Goal: Task Accomplishment & Management: Complete application form

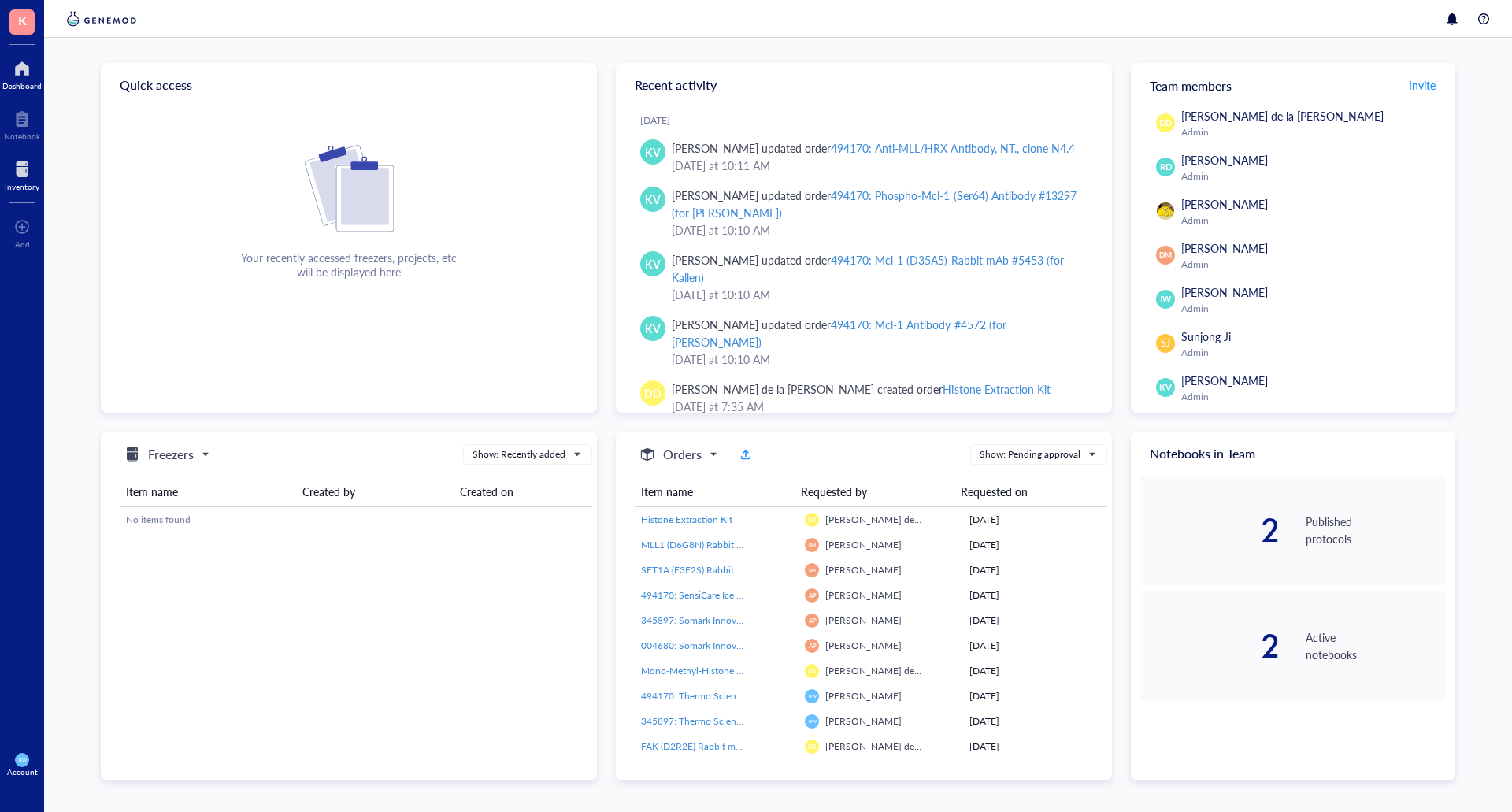
click at [20, 154] on div "Inventory" at bounding box center [22, 174] width 44 height 44
click at [29, 182] on div "Inventory" at bounding box center [22, 187] width 34 height 10
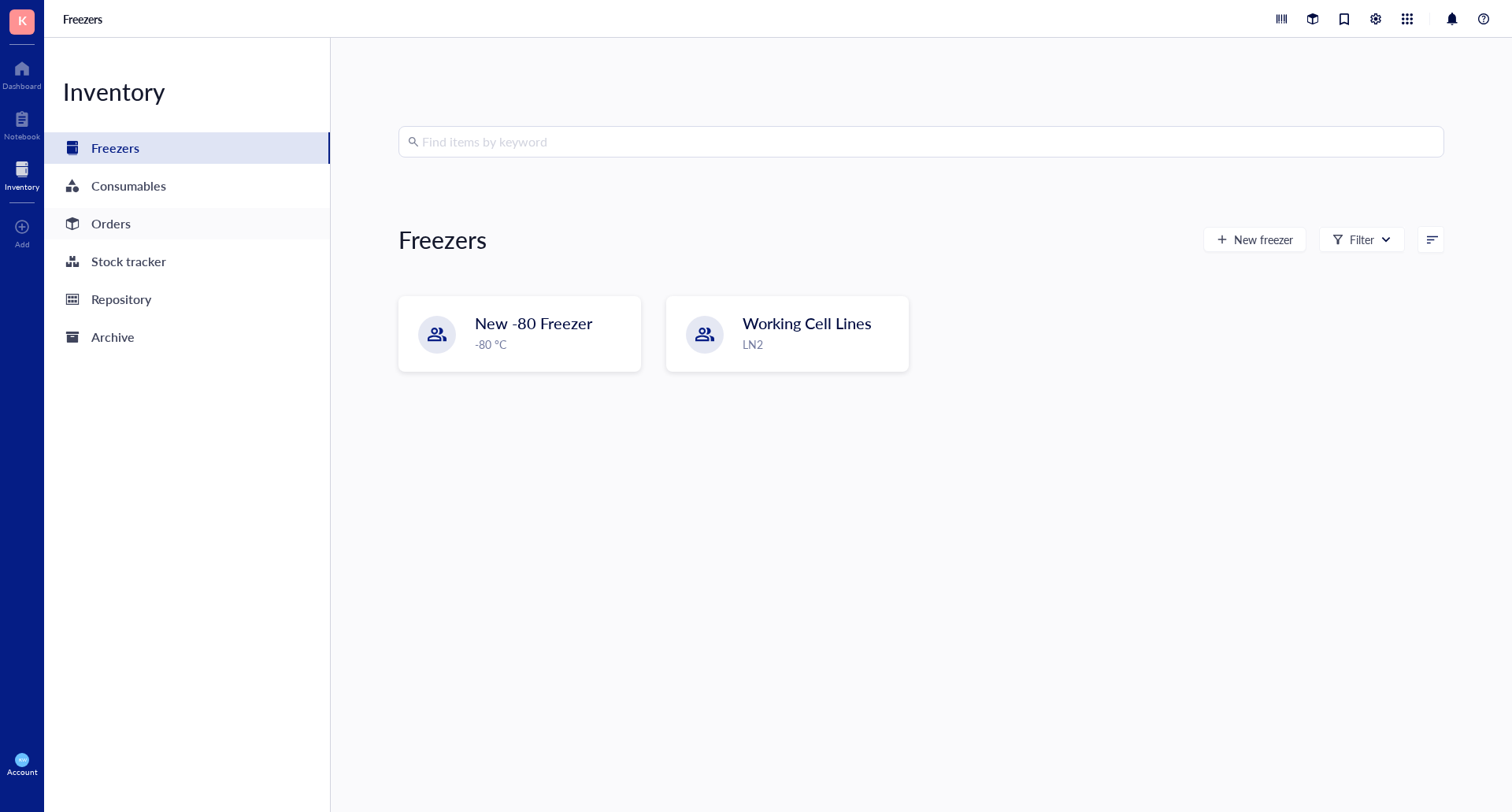
click at [125, 225] on div "Orders" at bounding box center [111, 223] width 39 height 22
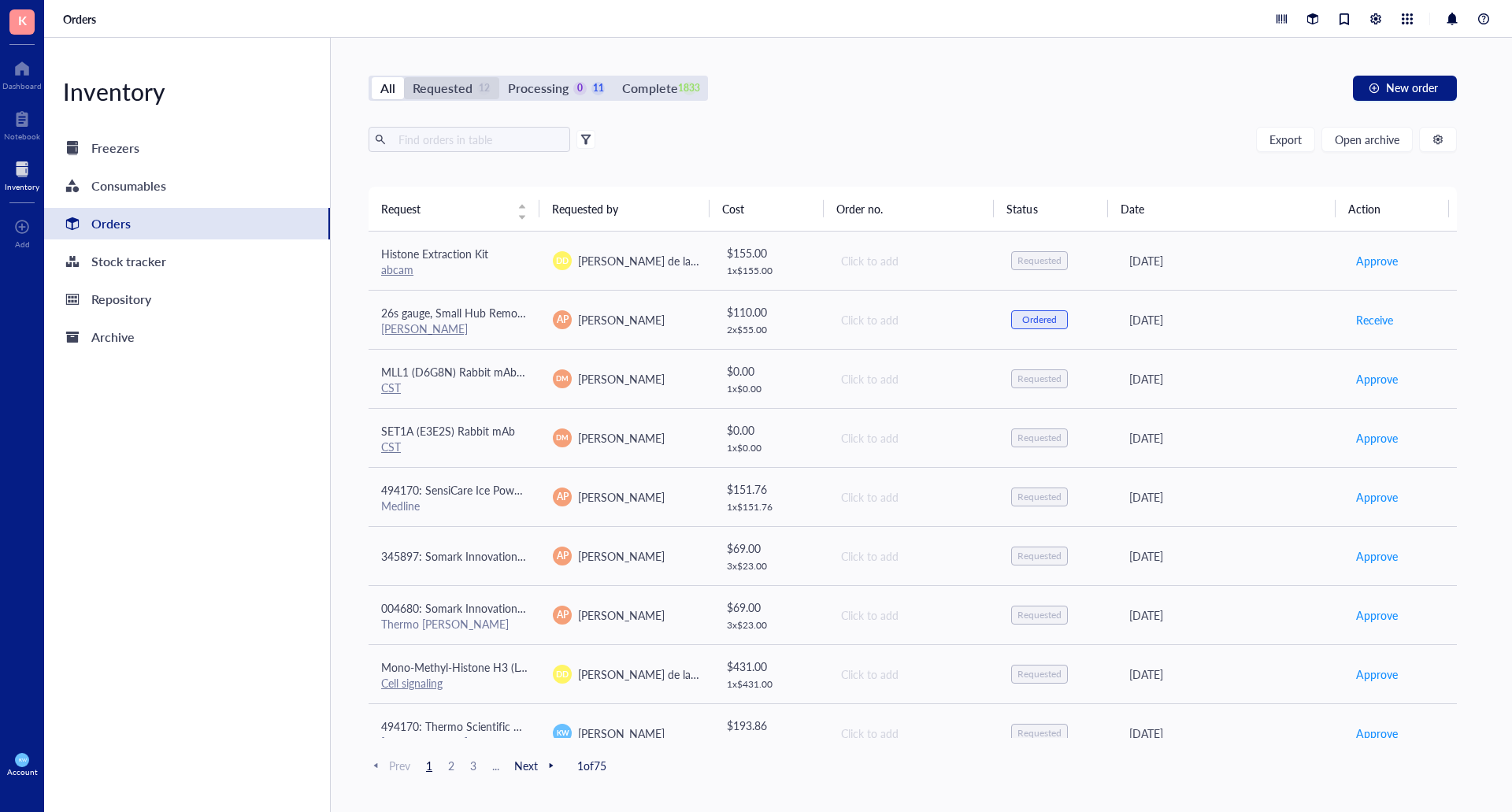
click at [446, 86] on div "Requested" at bounding box center [442, 88] width 60 height 22
click at [404, 77] on input "Requested 12" at bounding box center [404, 77] width 0 height 0
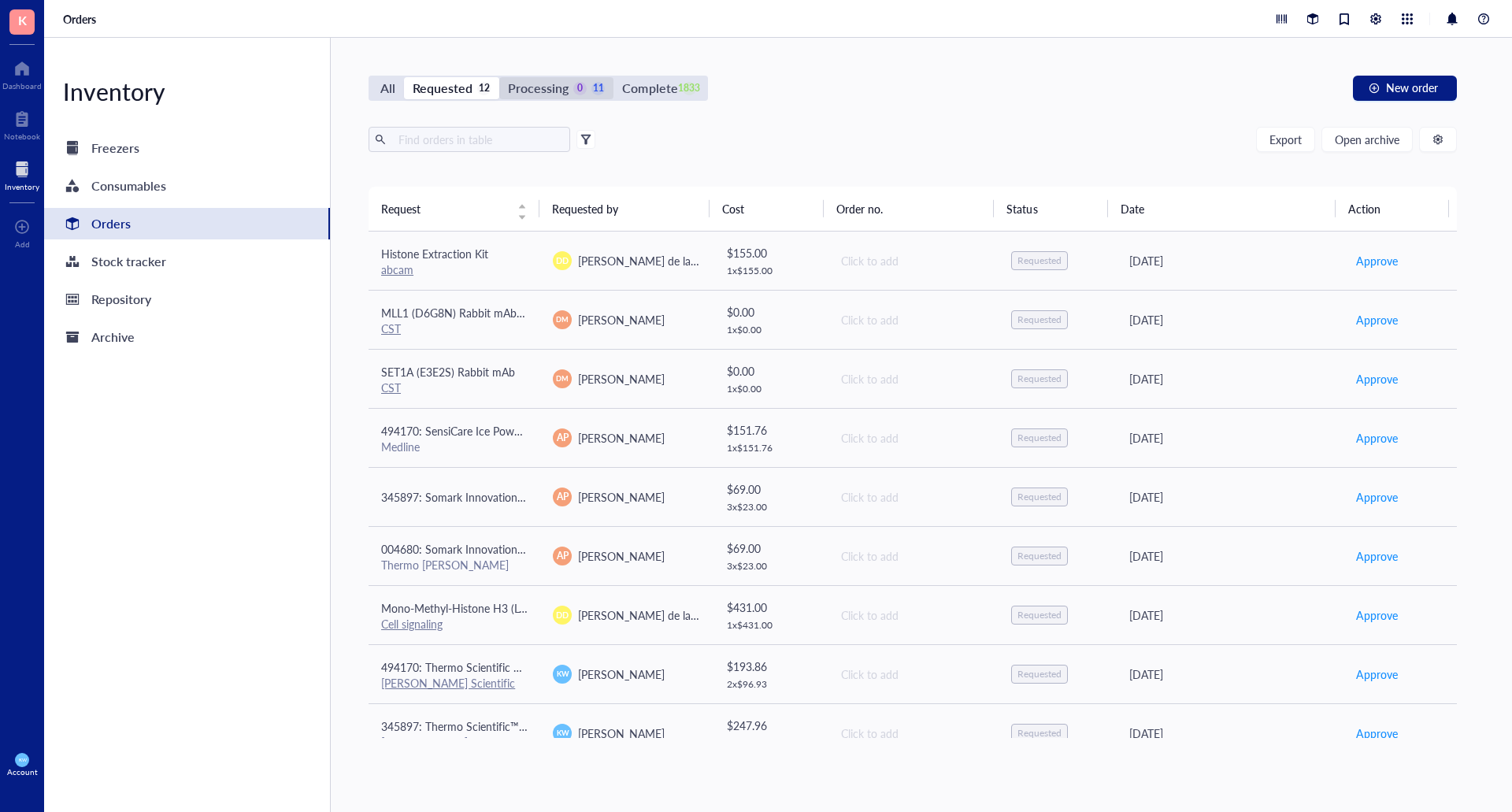
click at [528, 90] on div "Processing" at bounding box center [539, 88] width 61 height 22
click at [499, 77] on input "Processing 0 11" at bounding box center [499, 77] width 0 height 0
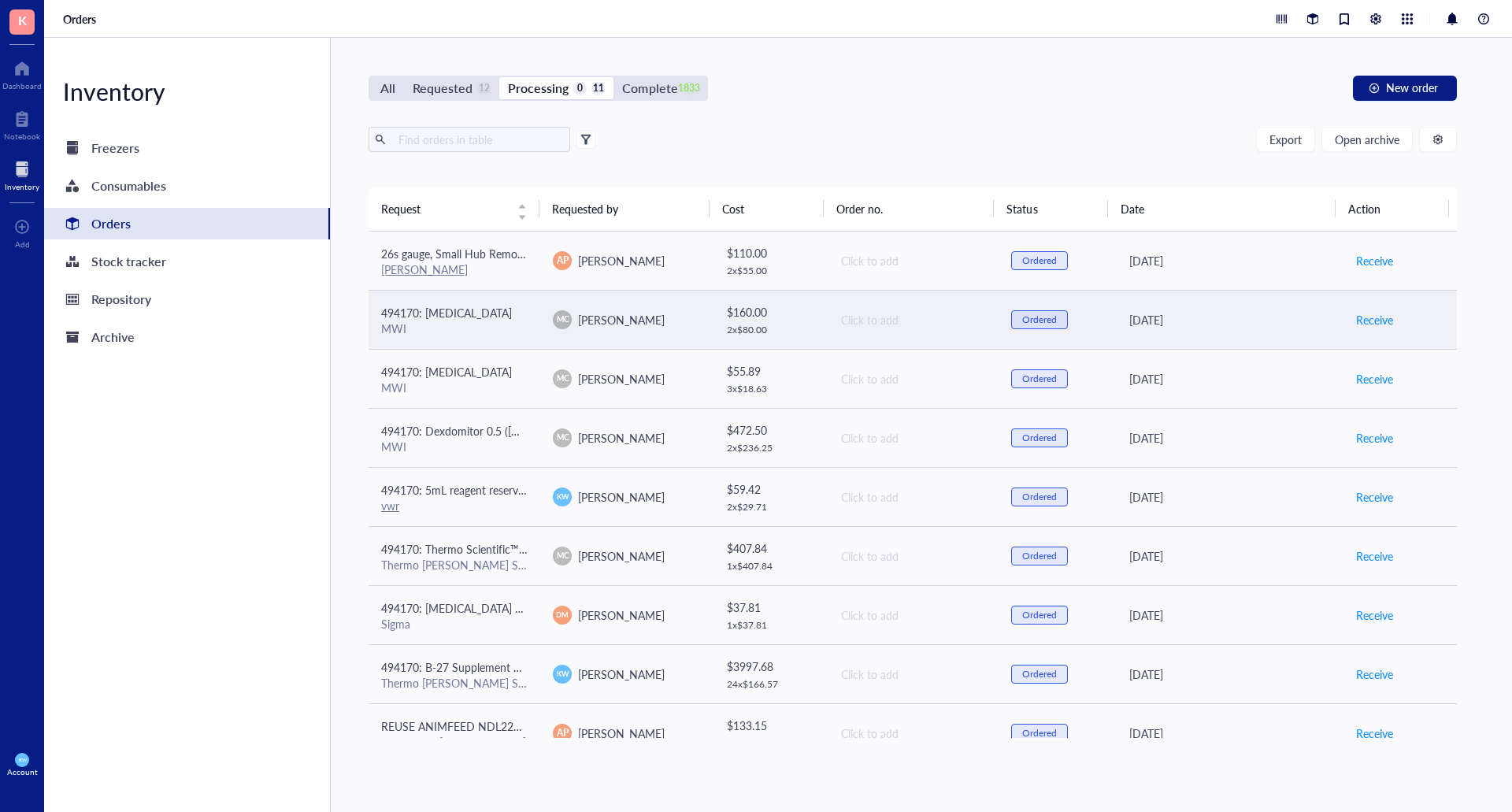
click at [494, 317] on div "494170: [MEDICAL_DATA]" at bounding box center [454, 312] width 146 height 17
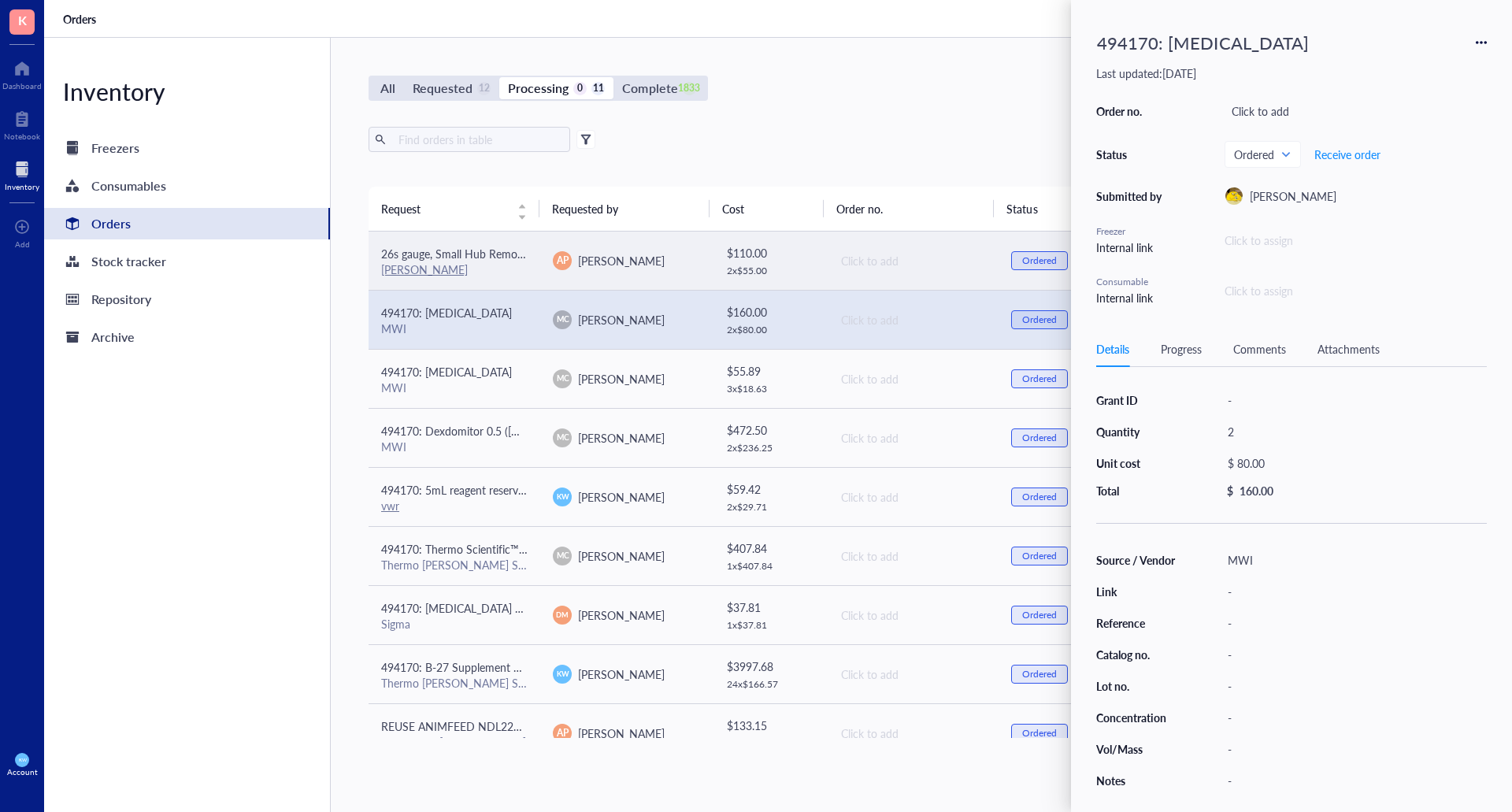
click at [468, 267] on div "[PERSON_NAME]" at bounding box center [454, 268] width 146 height 14
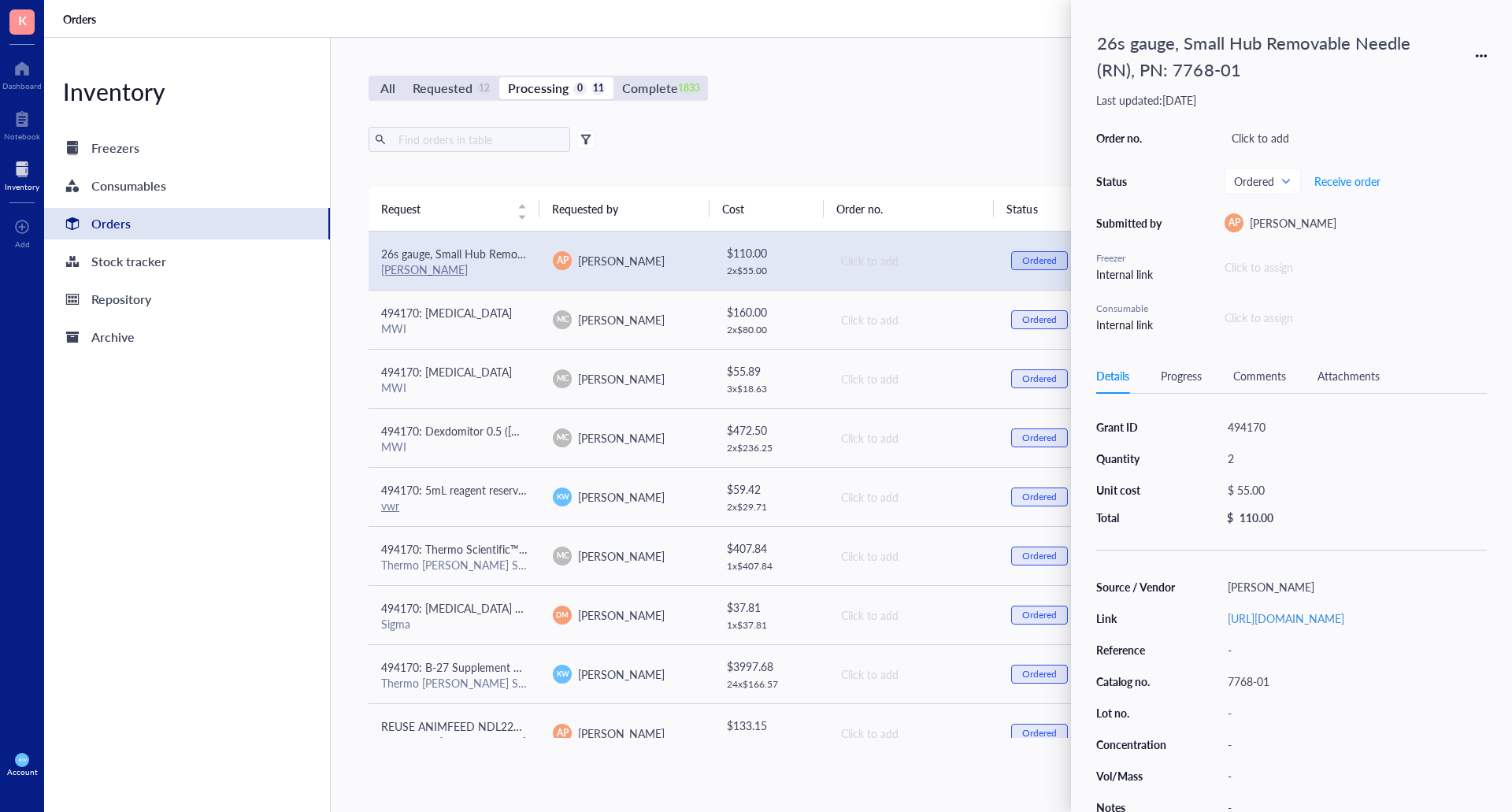
click at [796, 84] on div "All Requested 12 Processing 0 11 Complete 1833 New order" at bounding box center [912, 88] width 1088 height 25
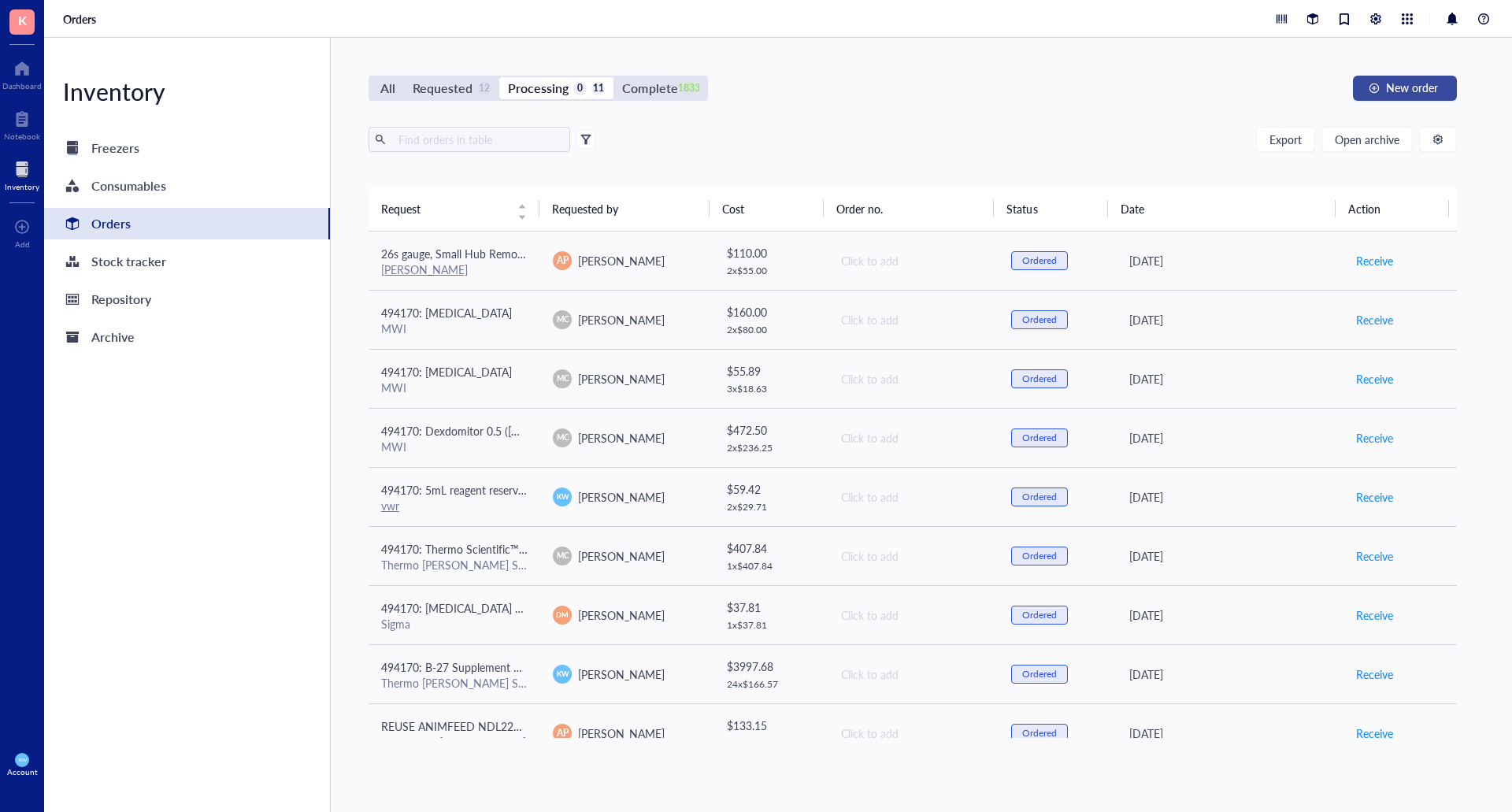
click at [1409, 94] on span "New order" at bounding box center [1412, 87] width 52 height 12
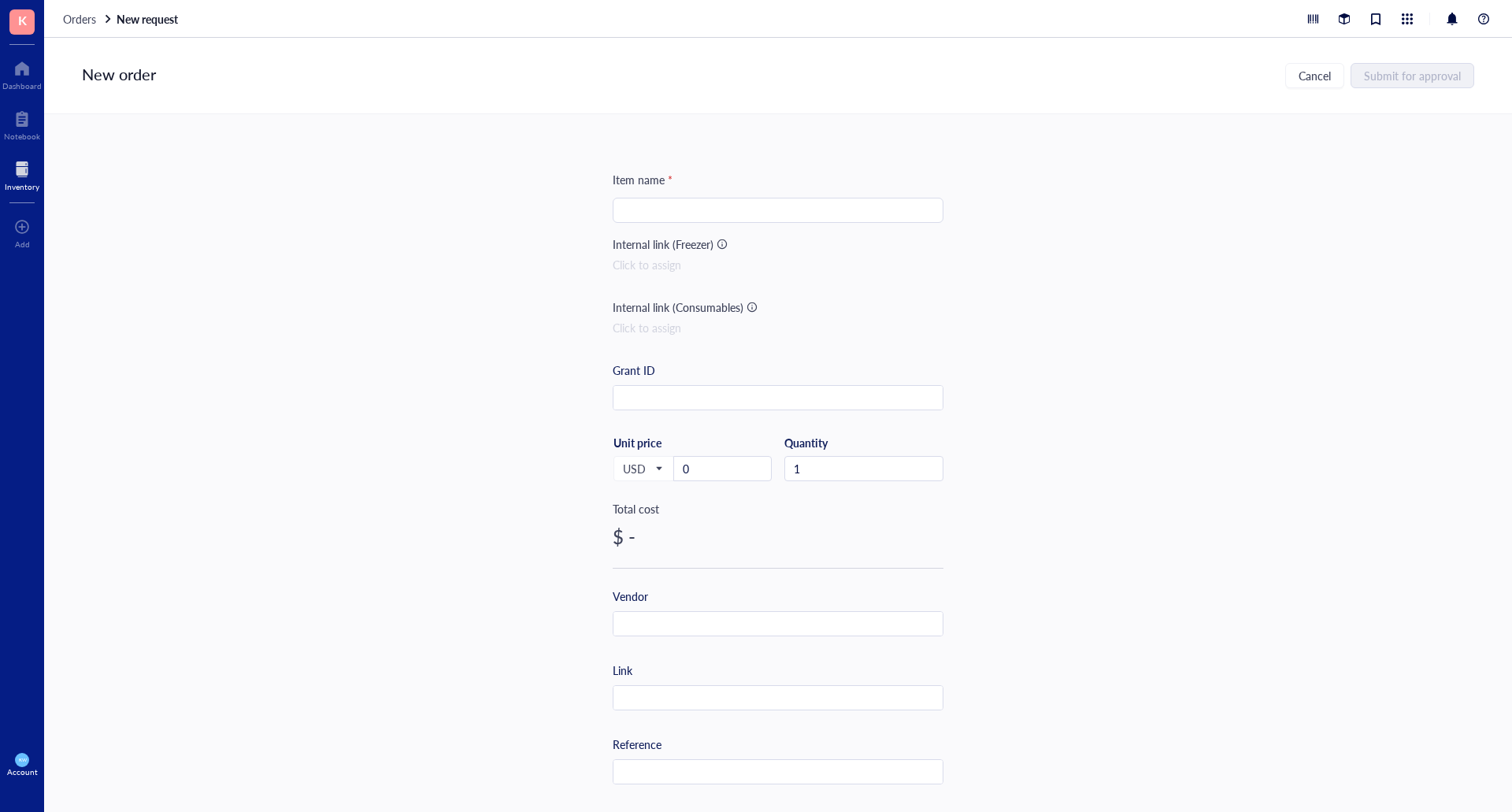
click at [673, 205] on input "search" at bounding box center [779, 210] width 312 height 24
drag, startPoint x: 722, startPoint y: 212, endPoint x: 453, endPoint y: 202, distance: 269.2
click at [453, 202] on div "Item name * Anti-Anti Anti-Anti Internal link (Freezer) Click to assign Interna…" at bounding box center [778, 463] width 1468 height 698
paste input "biotic-Antimycotic (100X)"
type input "Antibiotic-Antimycotic (100X)"
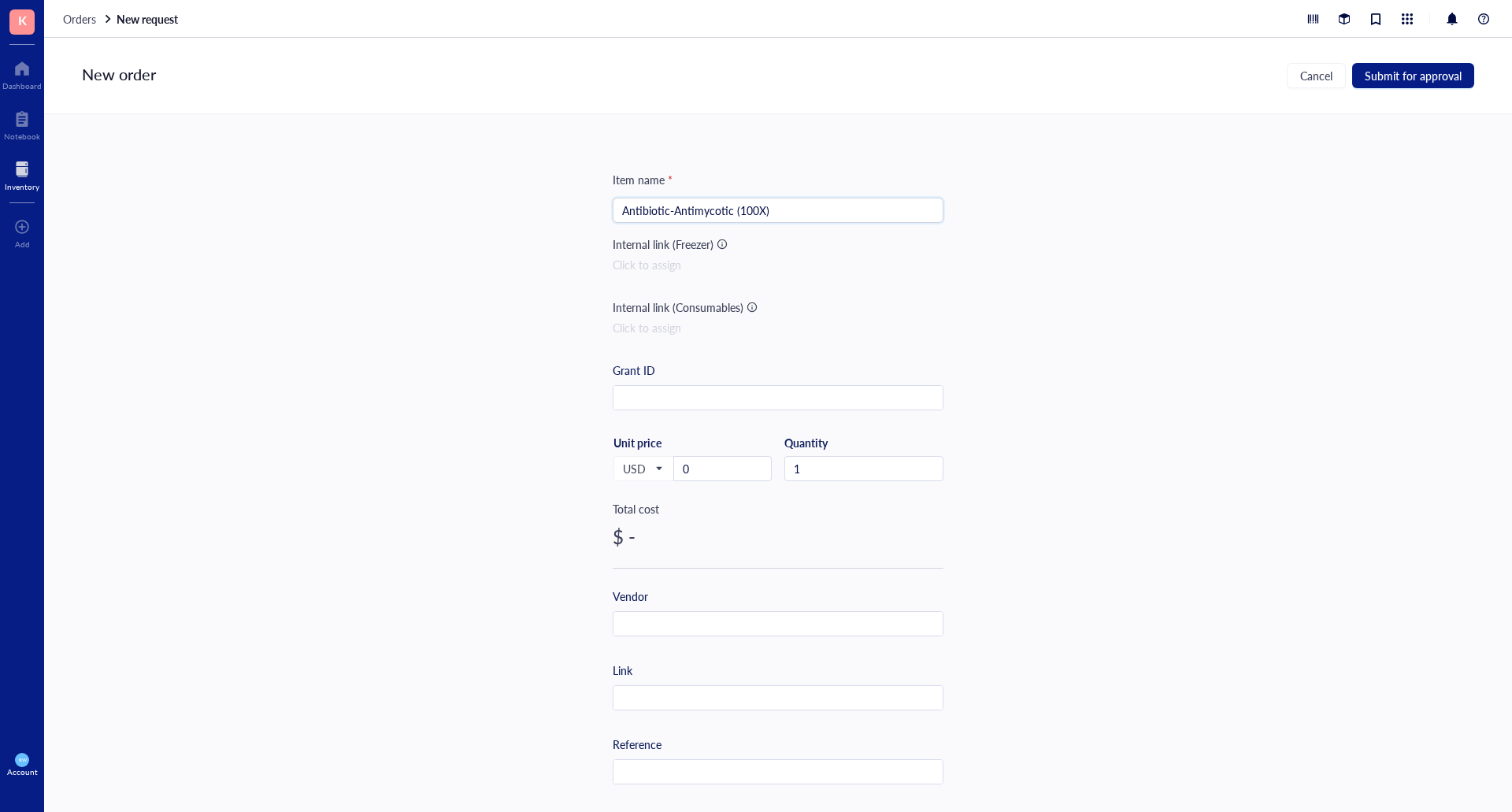
click at [1083, 340] on div "Item name * Antibiotic-Antimycotic (100X) Antibiotic-Antimycotic (100X) Interna…" at bounding box center [778, 463] width 1468 height 698
click at [729, 471] on input "0" at bounding box center [723, 468] width 97 height 24
type input "54.65"
click at [902, 473] on input "1" at bounding box center [864, 468] width 158 height 24
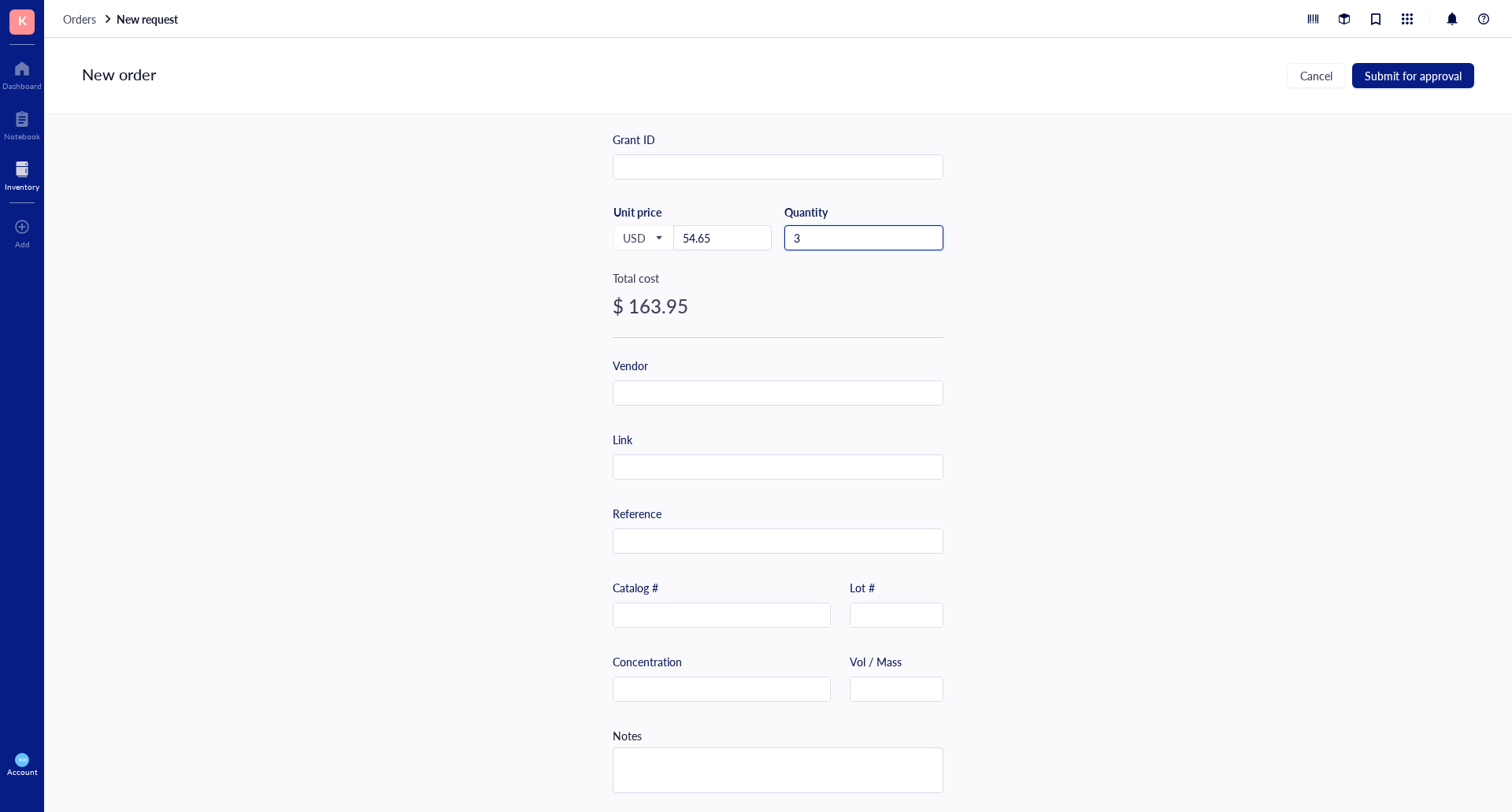
scroll to position [236, 0]
type input "3"
click at [666, 594] on div "Catalog #" at bounding box center [722, 603] width 218 height 48
click at [674, 610] on input "text" at bounding box center [722, 616] width 217 height 25
paste input "15240062"
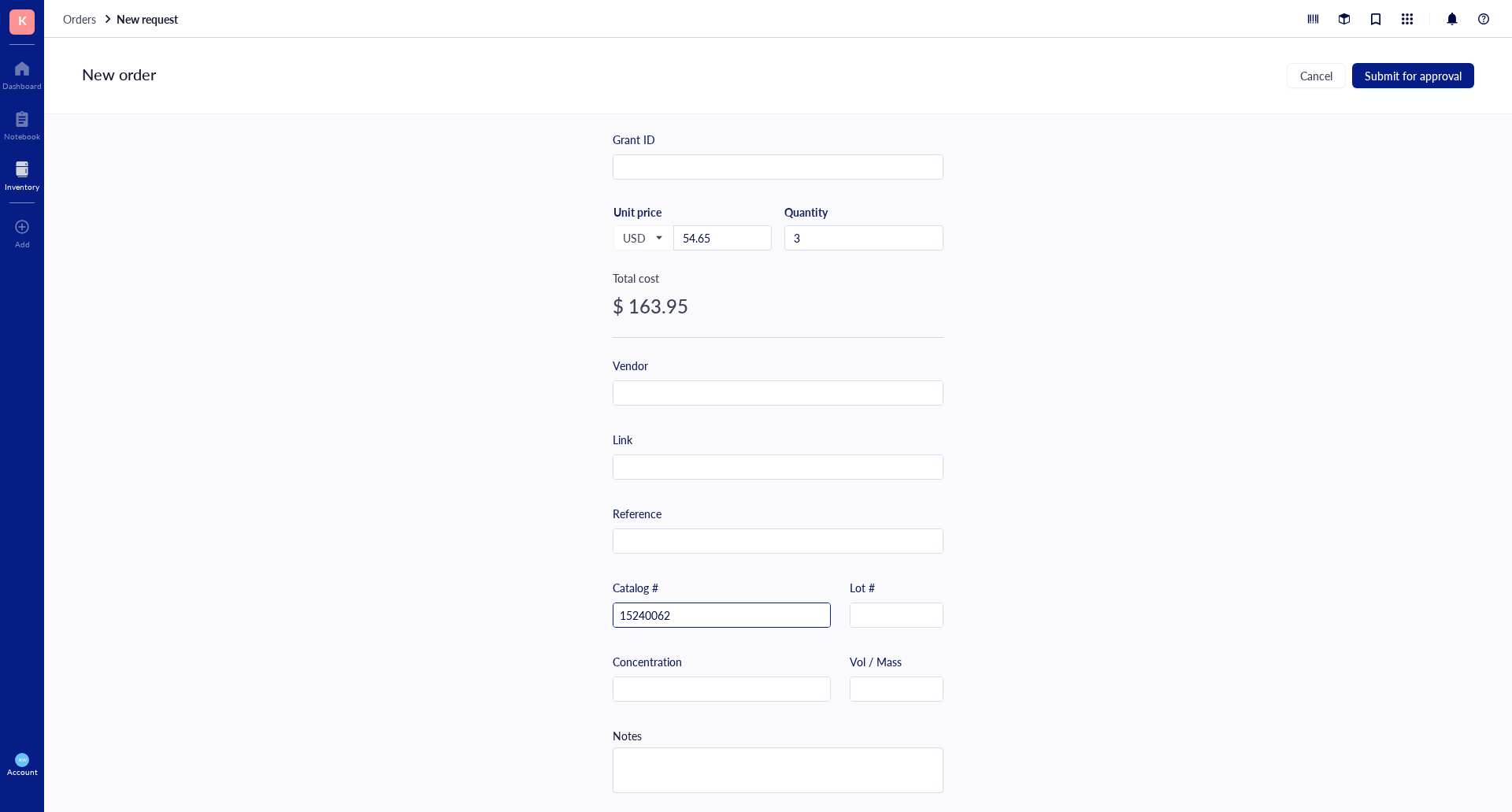
type input "15240062"
click at [742, 391] on input "text" at bounding box center [778, 393] width 329 height 25
paste input "thermofisher"
click at [646, 392] on input "thermofisher" at bounding box center [778, 393] width 329 height 25
click at [618, 382] on input "thermo [PERSON_NAME]" at bounding box center [778, 393] width 329 height 25
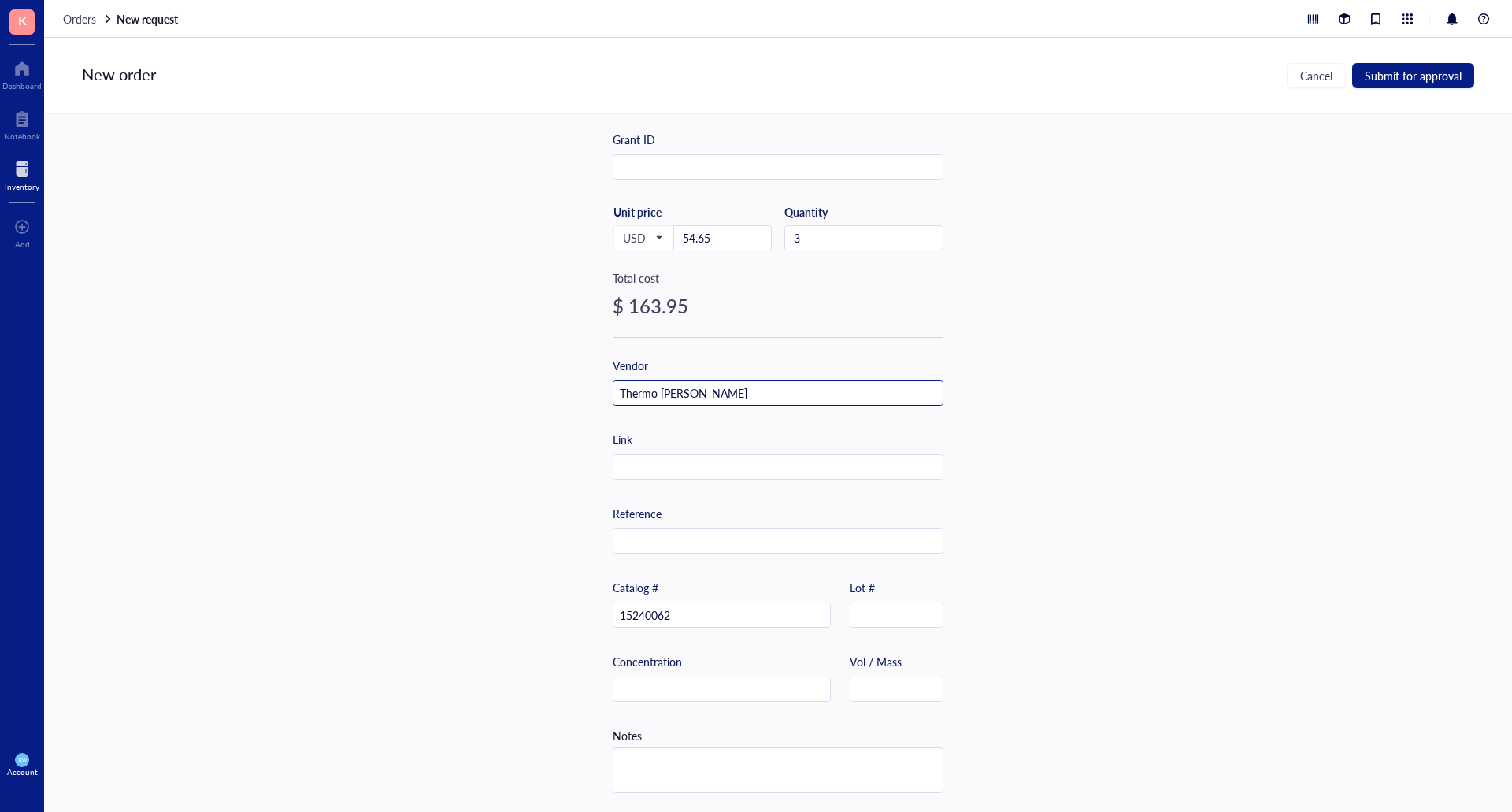
type input "Thermo [PERSON_NAME]"
click at [980, 413] on div "Item name * Antibiotic-Antimycotic (100X) Internal link (Freezer) Click to assi…" at bounding box center [778, 463] width 1468 height 698
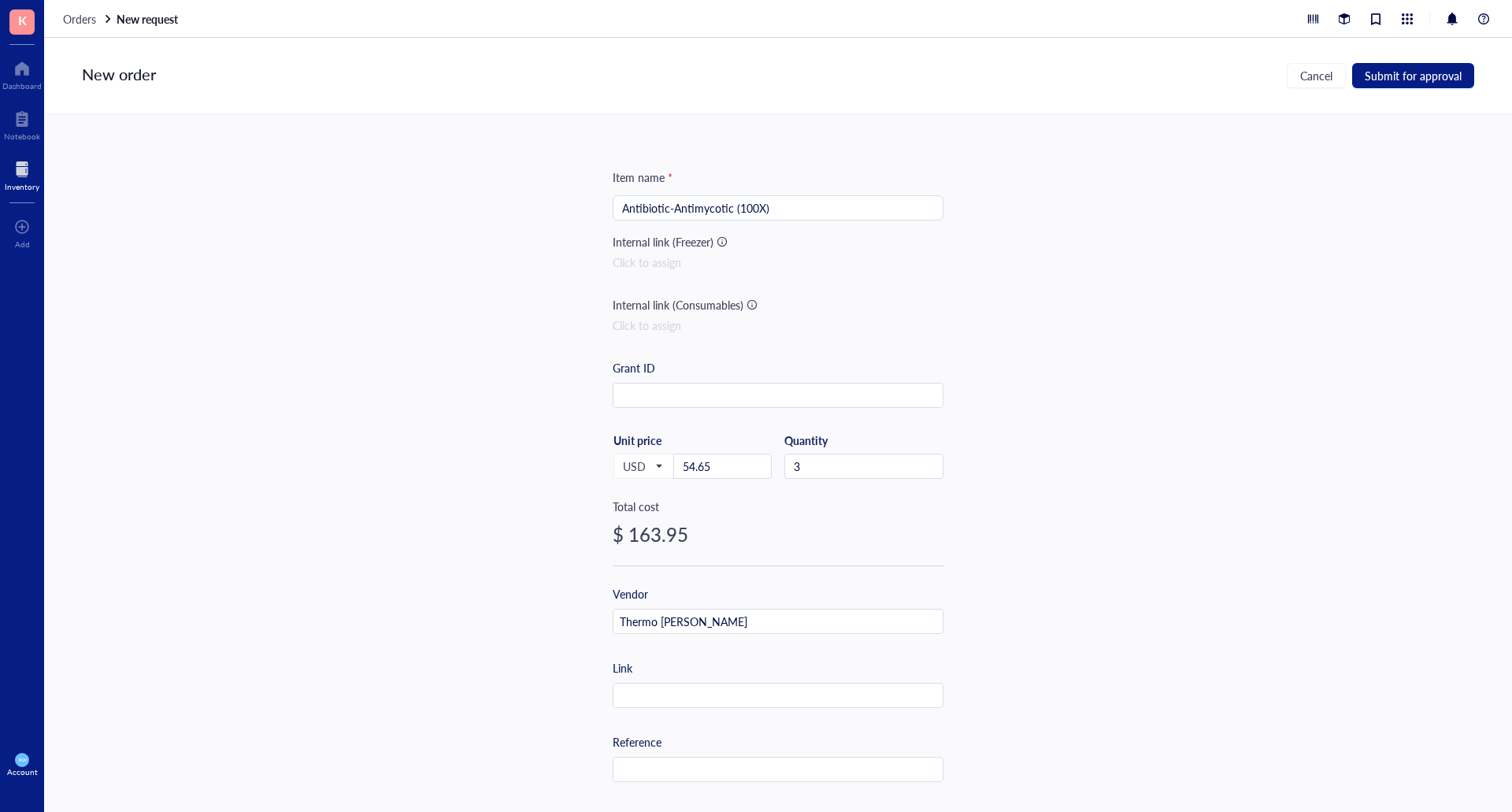
scroll to position [0, 0]
click at [1390, 80] on span "Submit for approval" at bounding box center [1413, 75] width 97 height 12
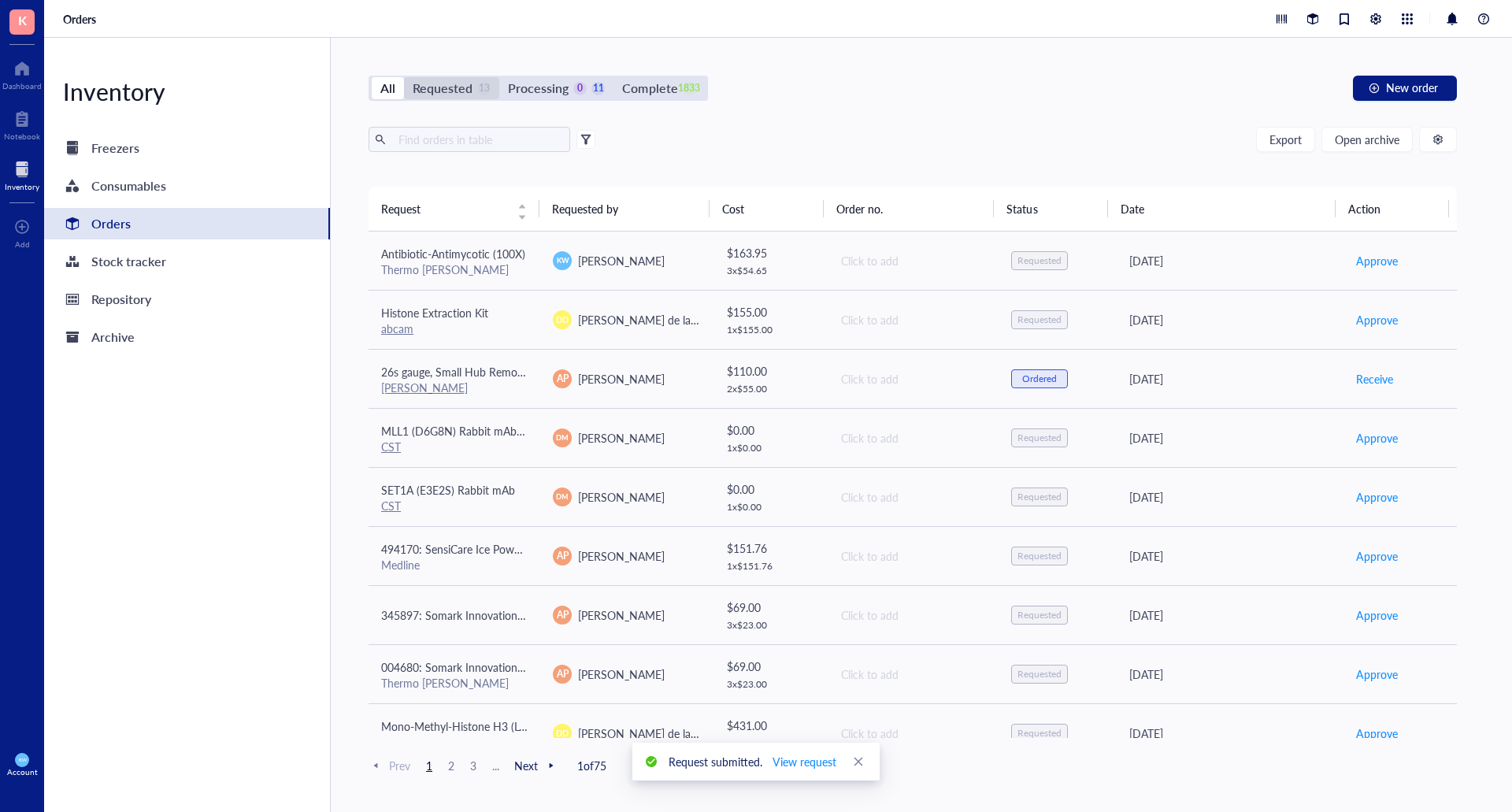
click at [457, 91] on div "Requested" at bounding box center [442, 88] width 60 height 22
click at [404, 77] on input "Requested 13" at bounding box center [404, 77] width 0 height 0
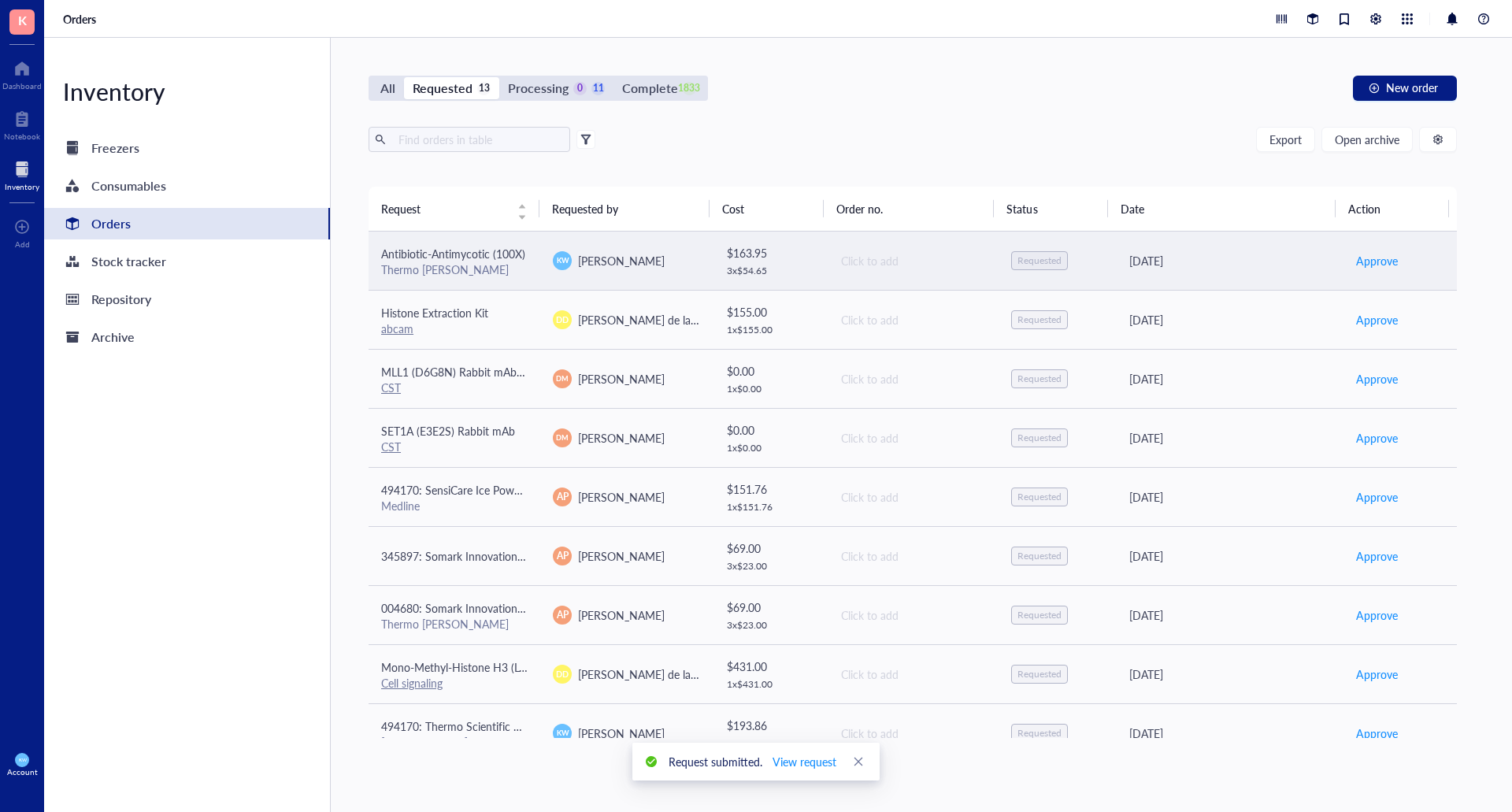
drag, startPoint x: 1096, startPoint y: 275, endPoint x: 1079, endPoint y: 273, distance: 17.1
click at [1095, 275] on td "Requested" at bounding box center [1056, 261] width 115 height 59
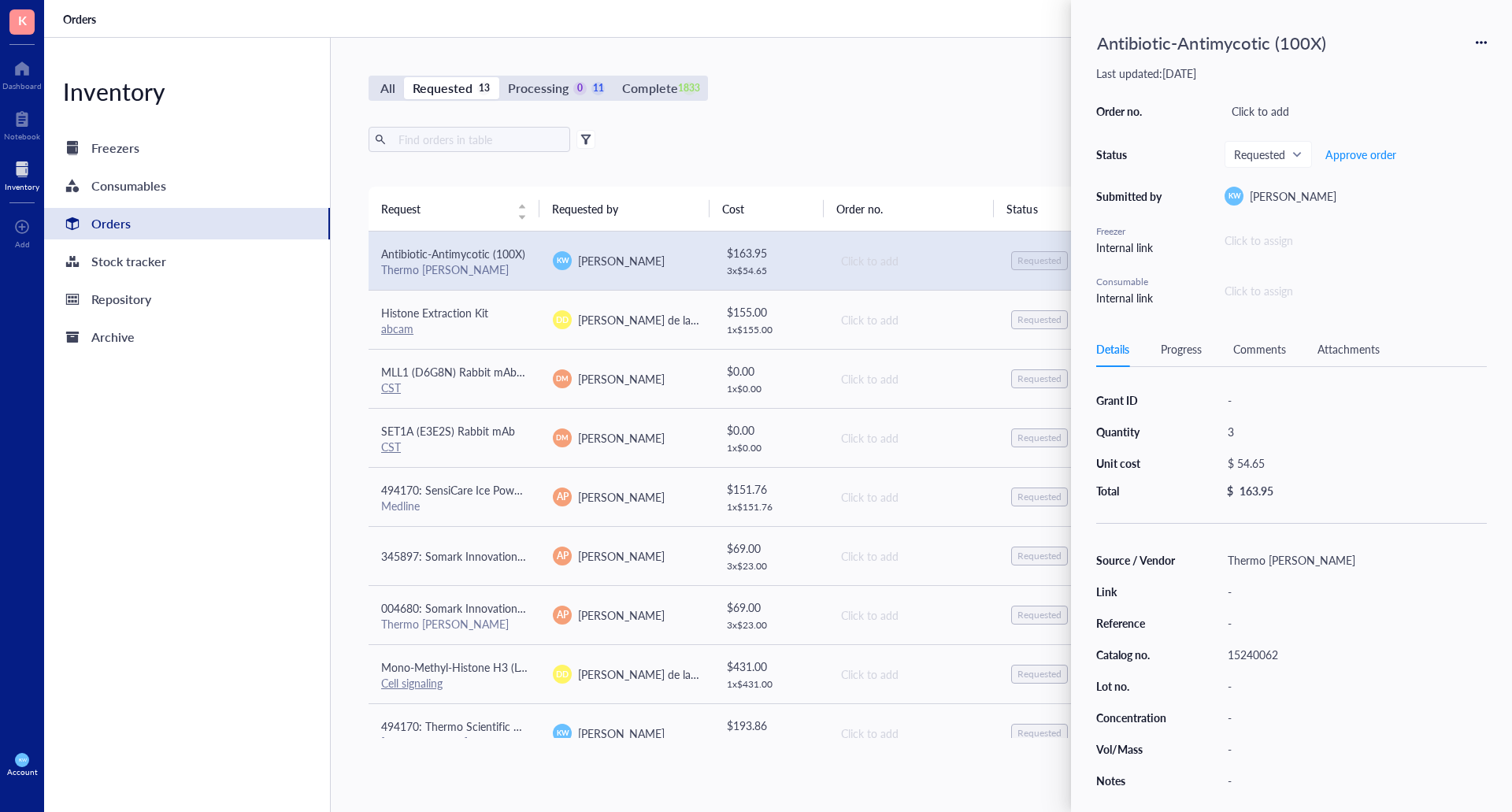
click at [1480, 48] on icon at bounding box center [1481, 42] width 11 height 11
click at [1399, 259] on div "Order no. Click to add Status Requested Approve order Submitted by [PERSON_NAME…" at bounding box center [1292, 203] width 391 height 206
click at [1287, 158] on span "Requested" at bounding box center [1267, 154] width 66 height 14
click at [1288, 158] on span "Requested" at bounding box center [1267, 154] width 66 height 14
click at [1233, 436] on div "3" at bounding box center [1353, 431] width 266 height 22
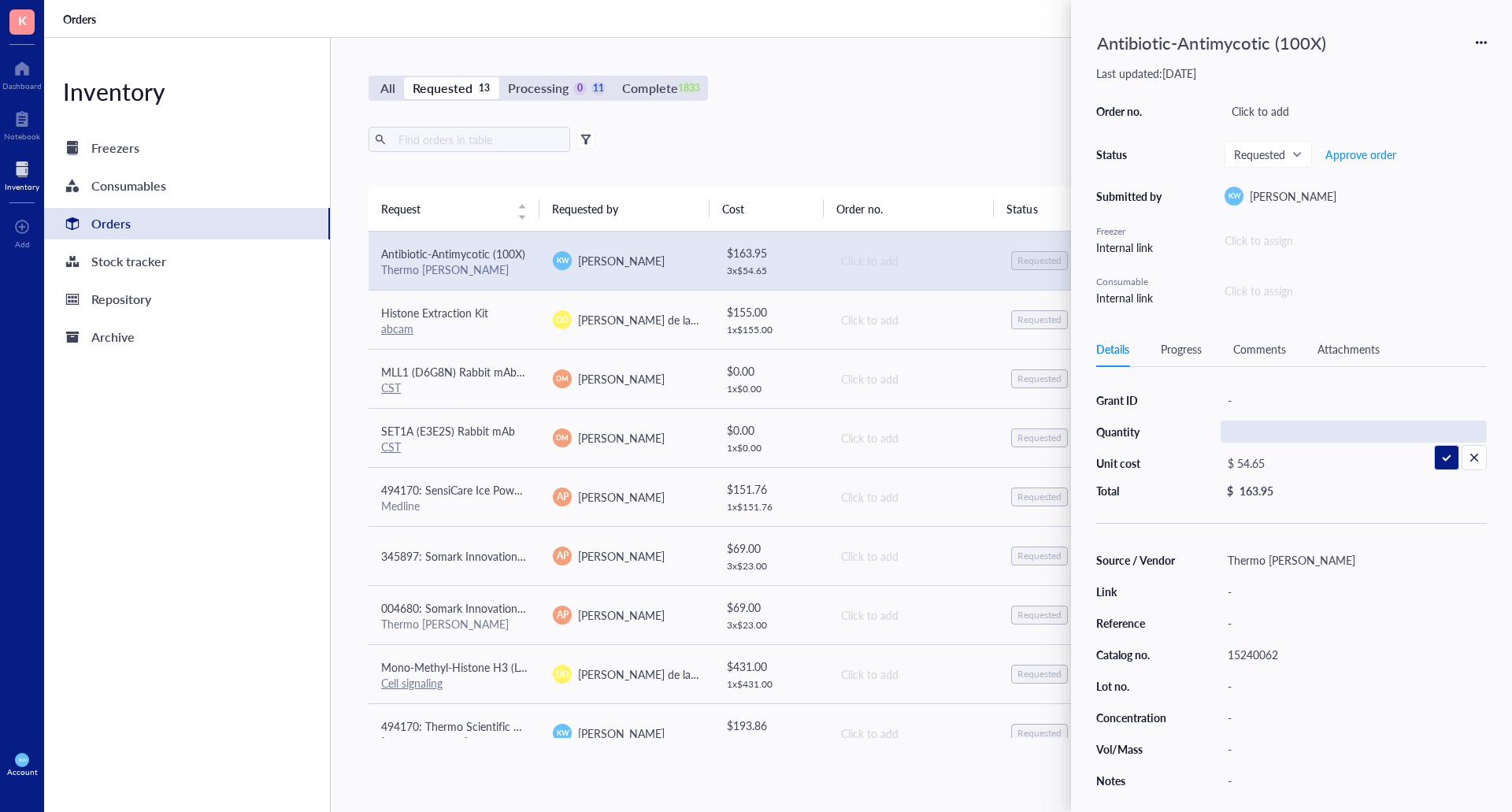
type input "5"
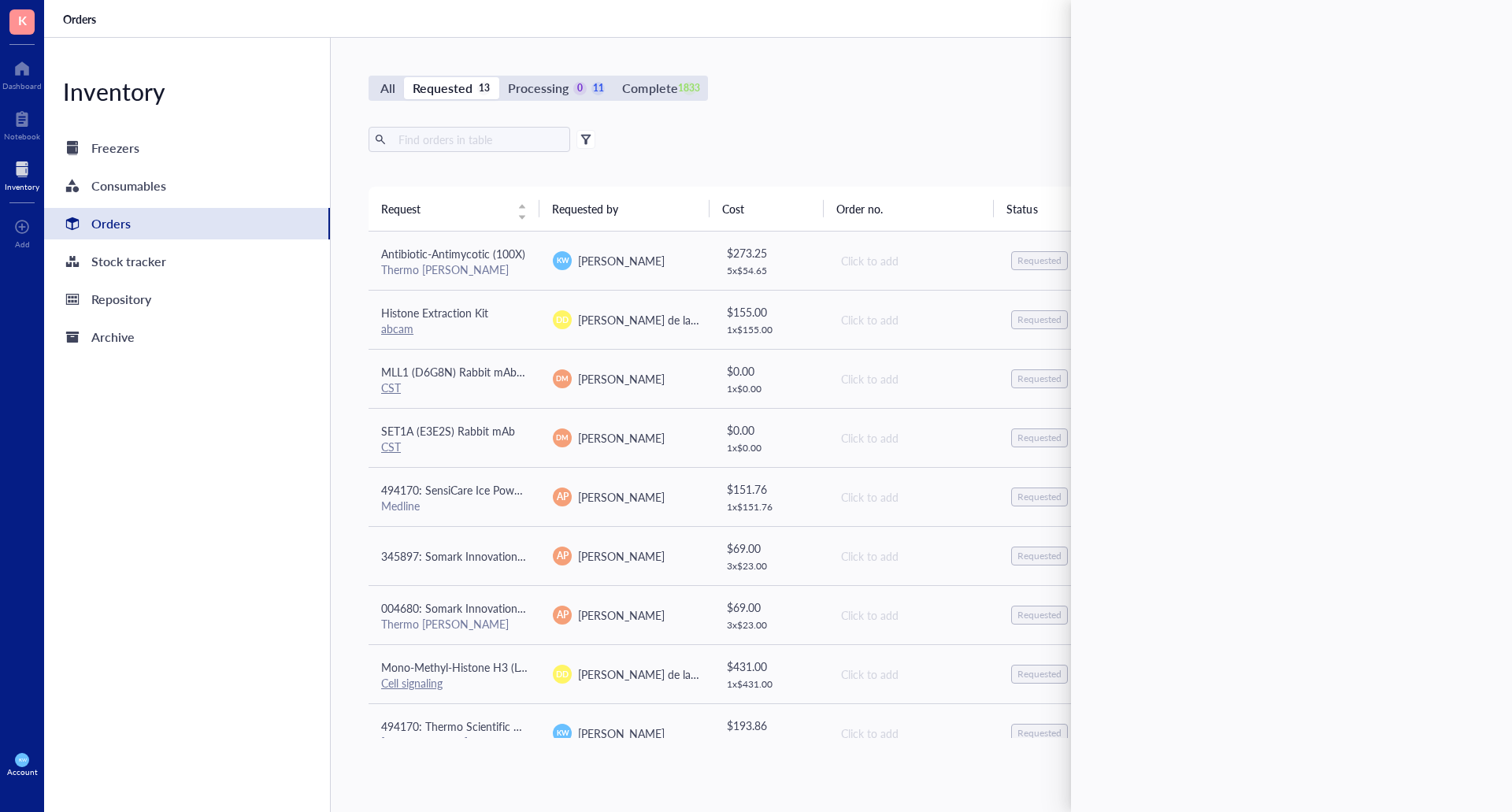
click at [951, 117] on div "All Requested 13 Processing 0 11 Complete 1833 New order Export Open archive Re…" at bounding box center [912, 424] width 1164 height 774
